Goal: Information Seeking & Learning: Learn about a topic

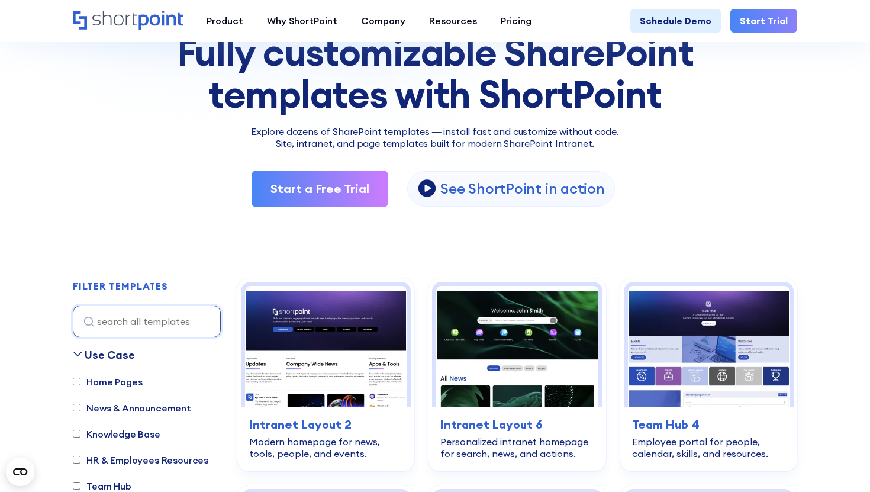
scroll to position [231, 0]
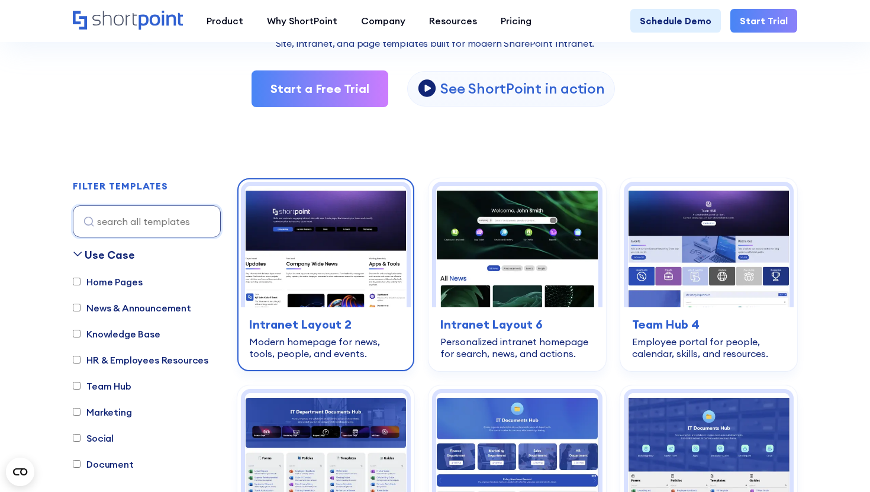
click at [359, 293] on img at bounding box center [326, 246] width 162 height 121
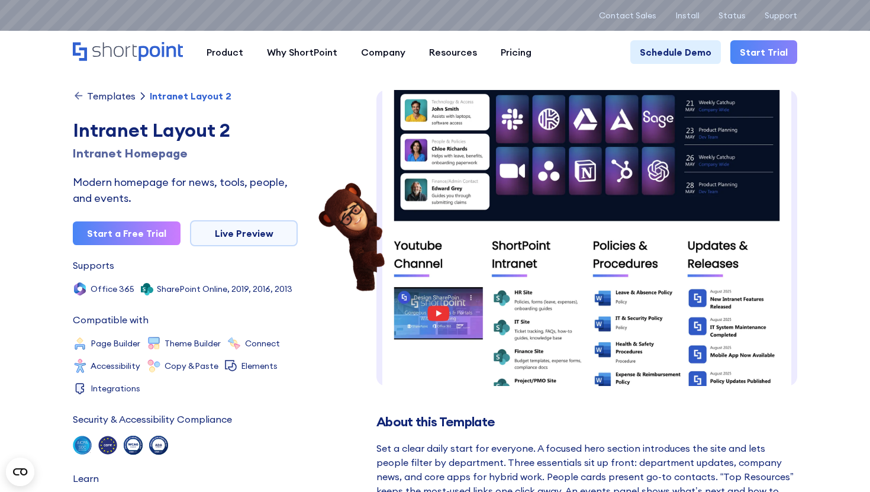
click at [119, 97] on div "Templates" at bounding box center [111, 95] width 49 height 9
